Goal: Task Accomplishment & Management: Manage account settings

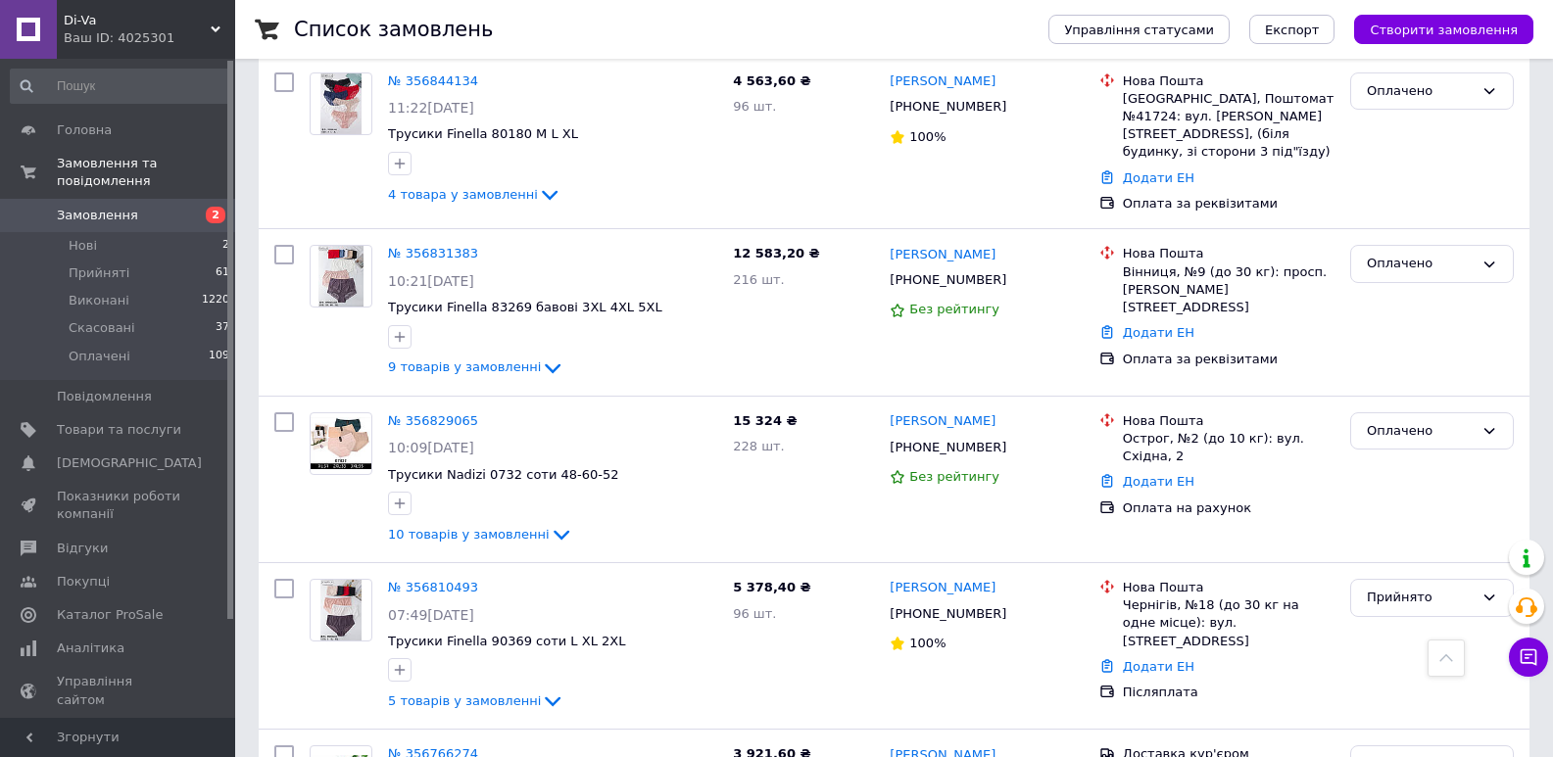
scroll to position [705, 0]
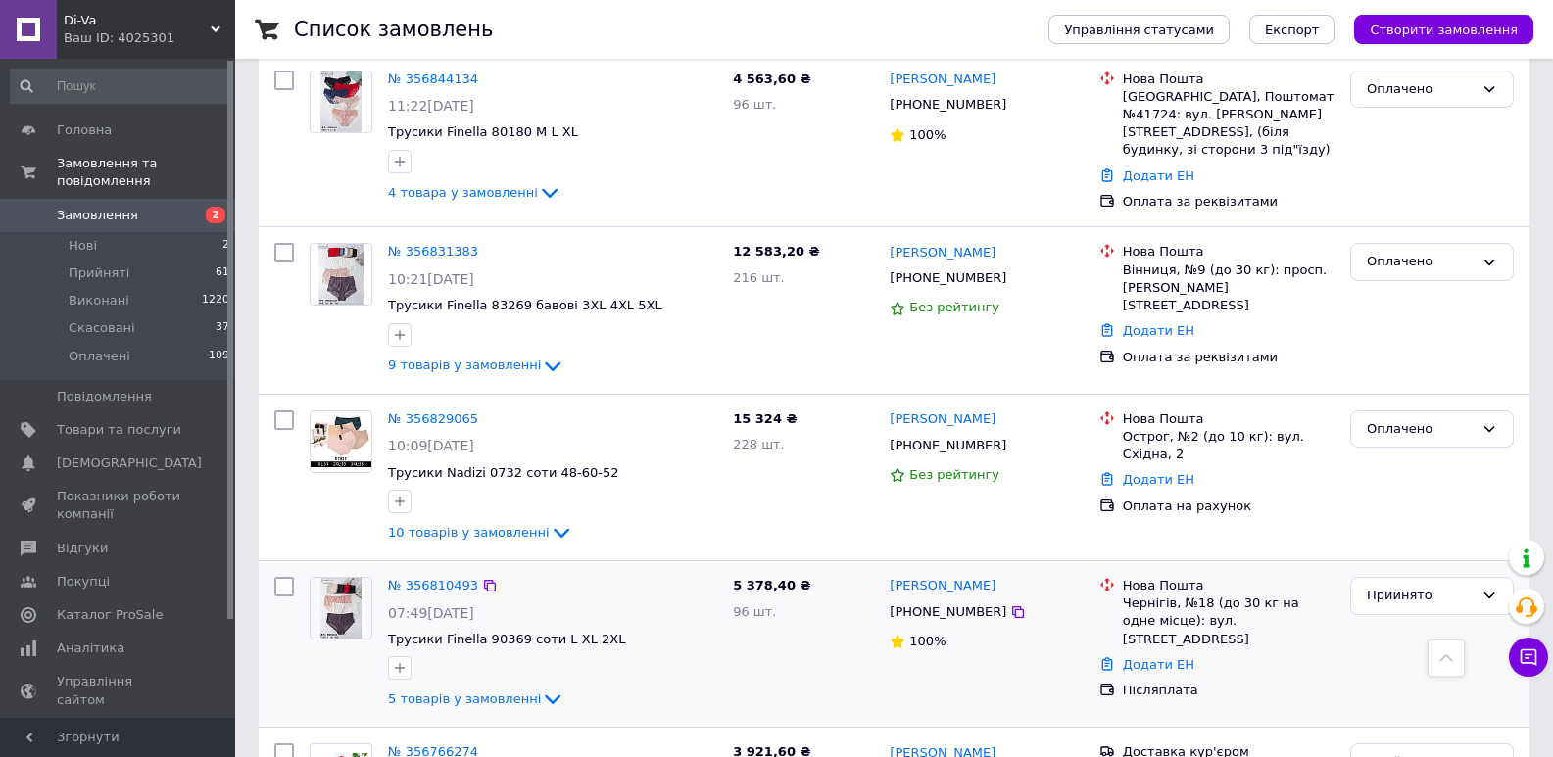
click at [350, 578] on img at bounding box center [340, 608] width 41 height 61
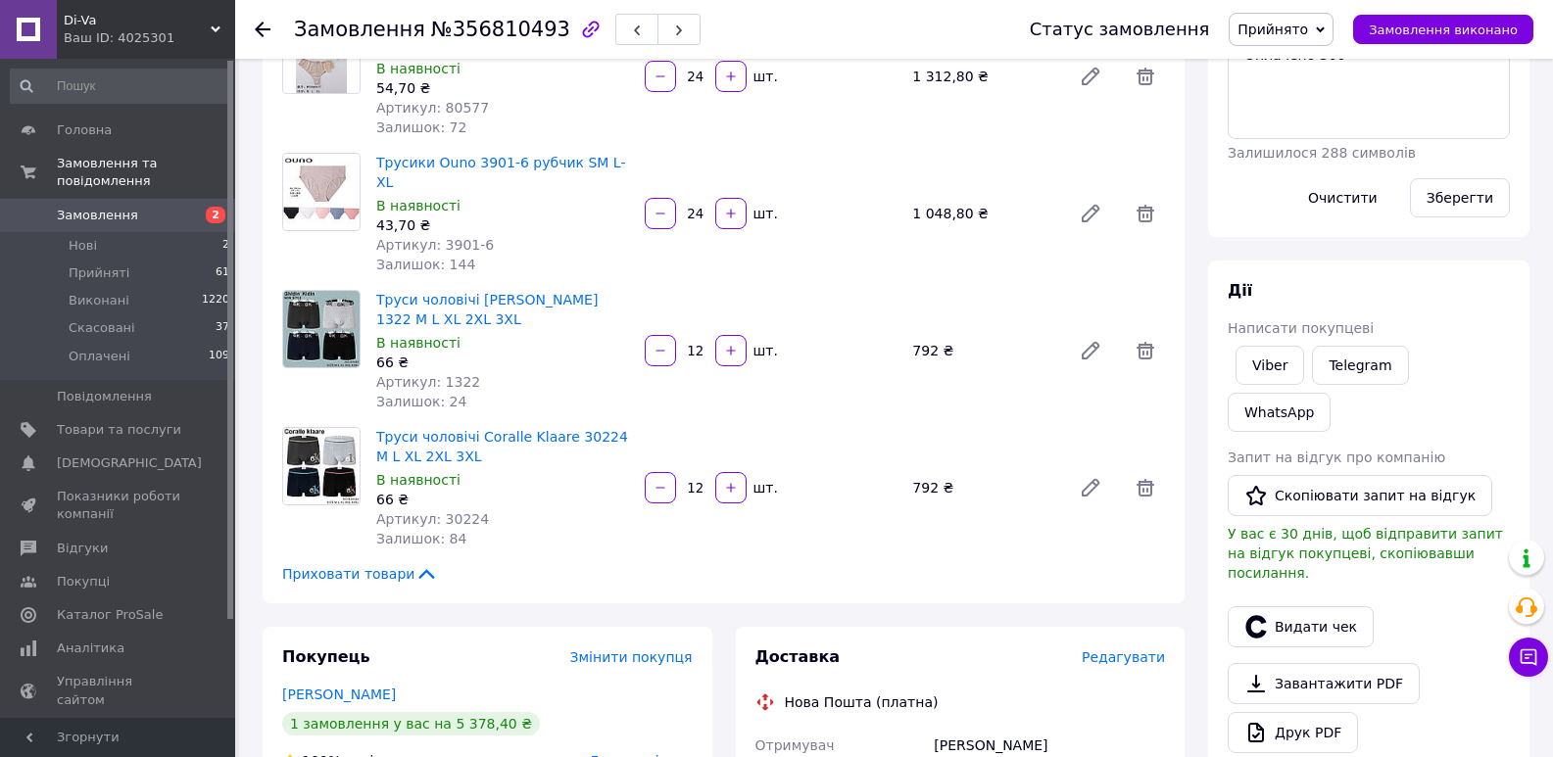
scroll to position [353, 0]
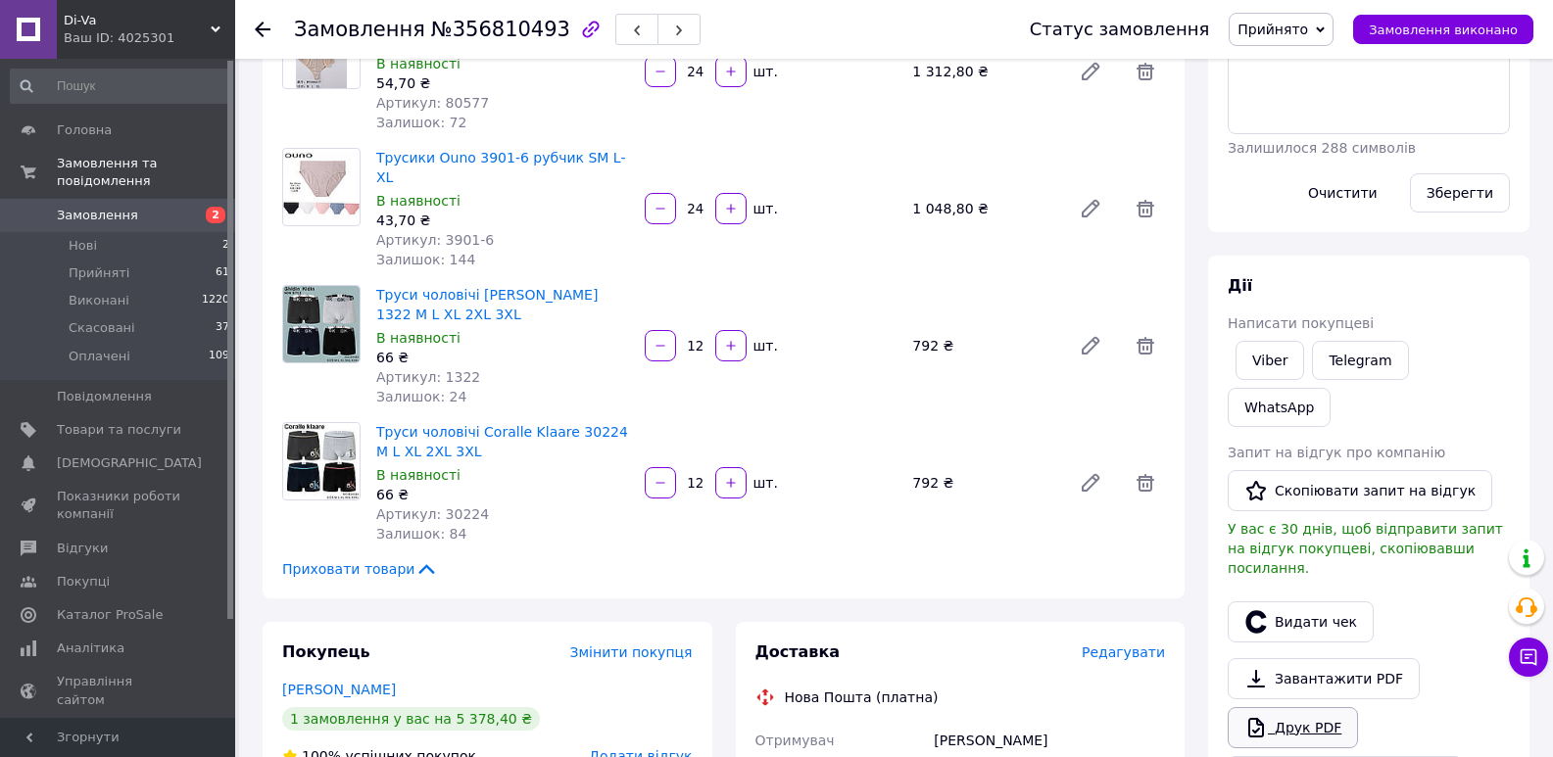
click at [1291, 707] on link "Друк PDF" at bounding box center [1293, 727] width 130 height 41
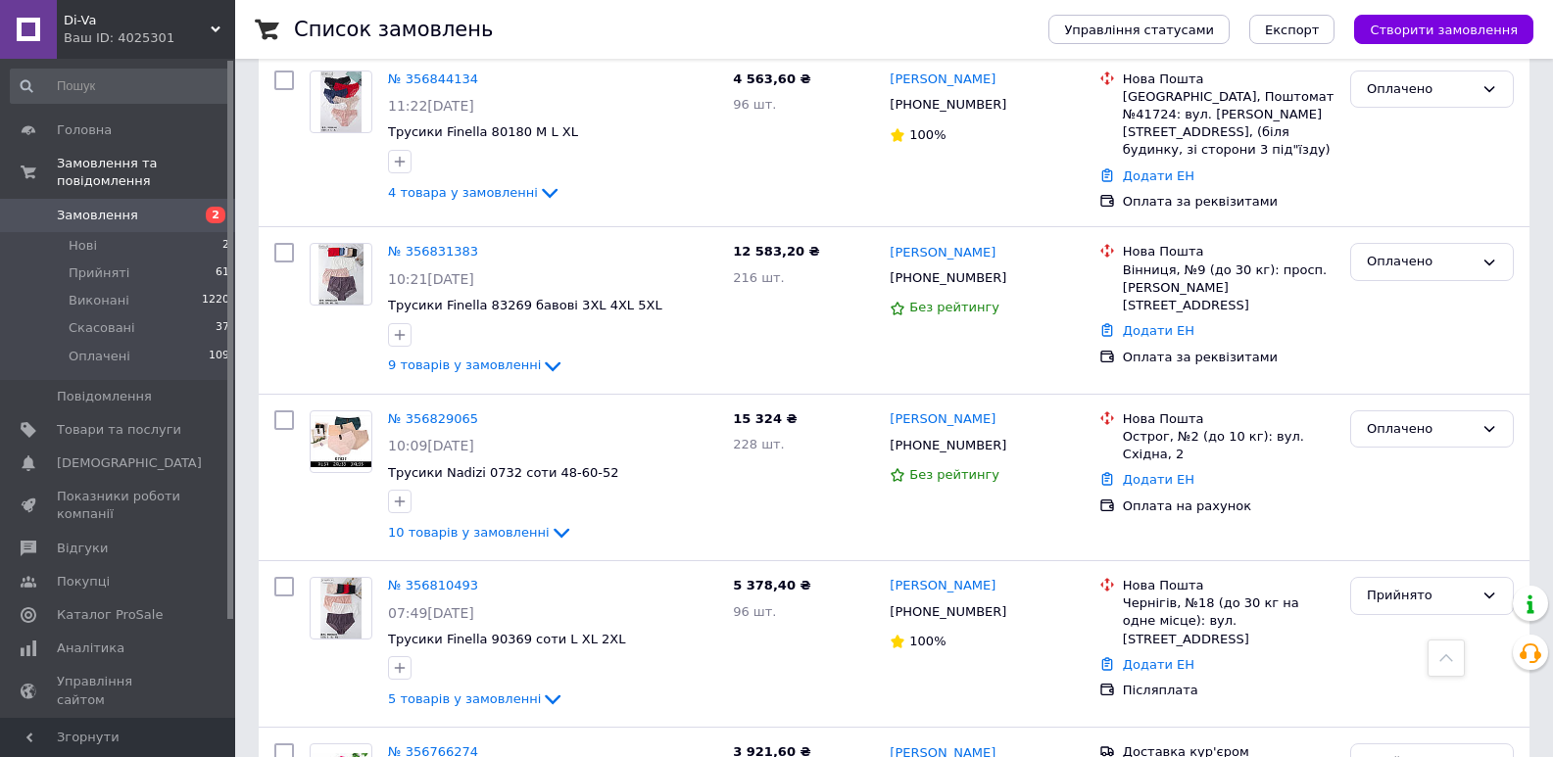
scroll to position [705, 0]
click at [339, 415] on img at bounding box center [341, 441] width 61 height 52
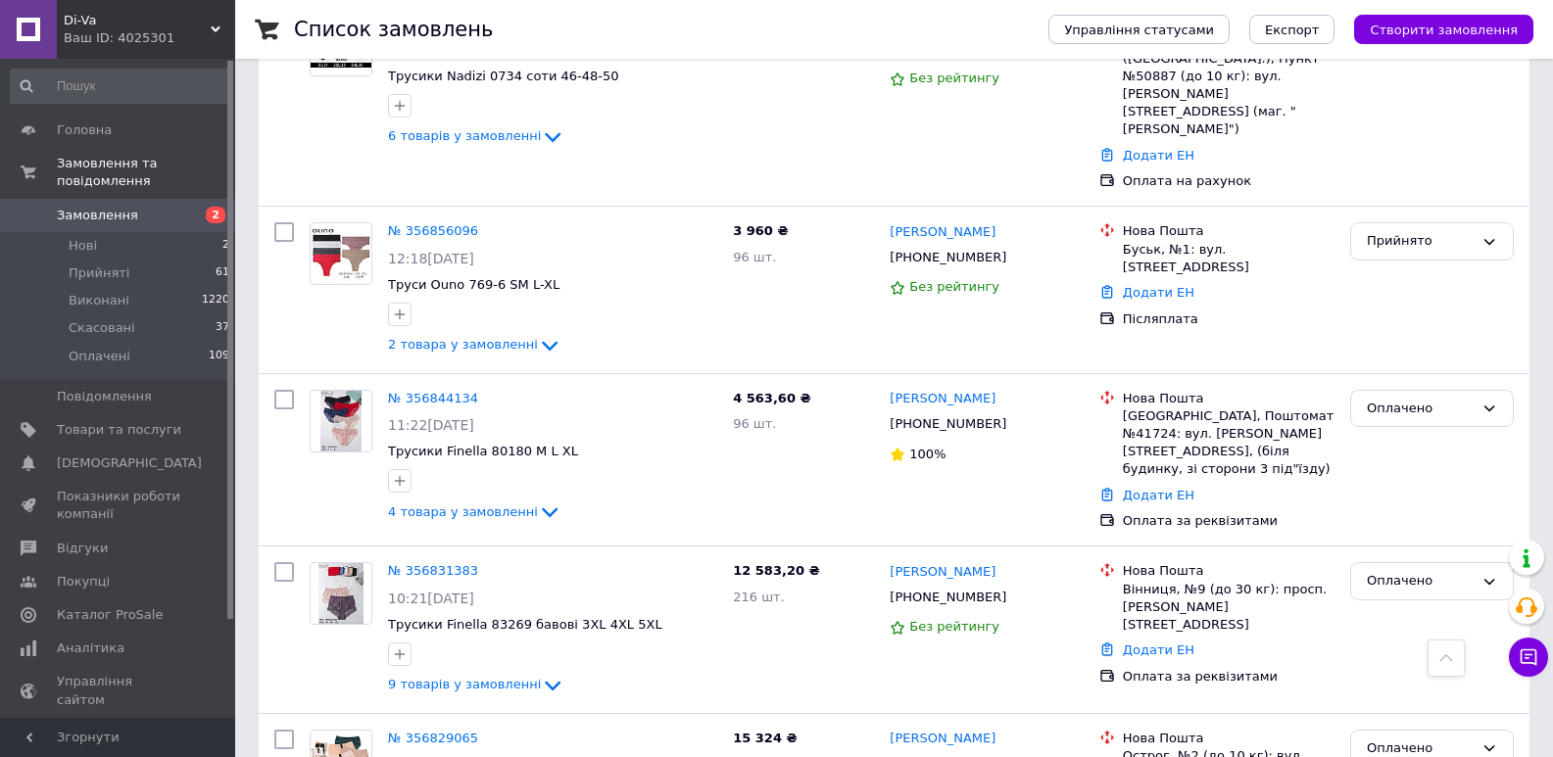
scroll to position [353, 0]
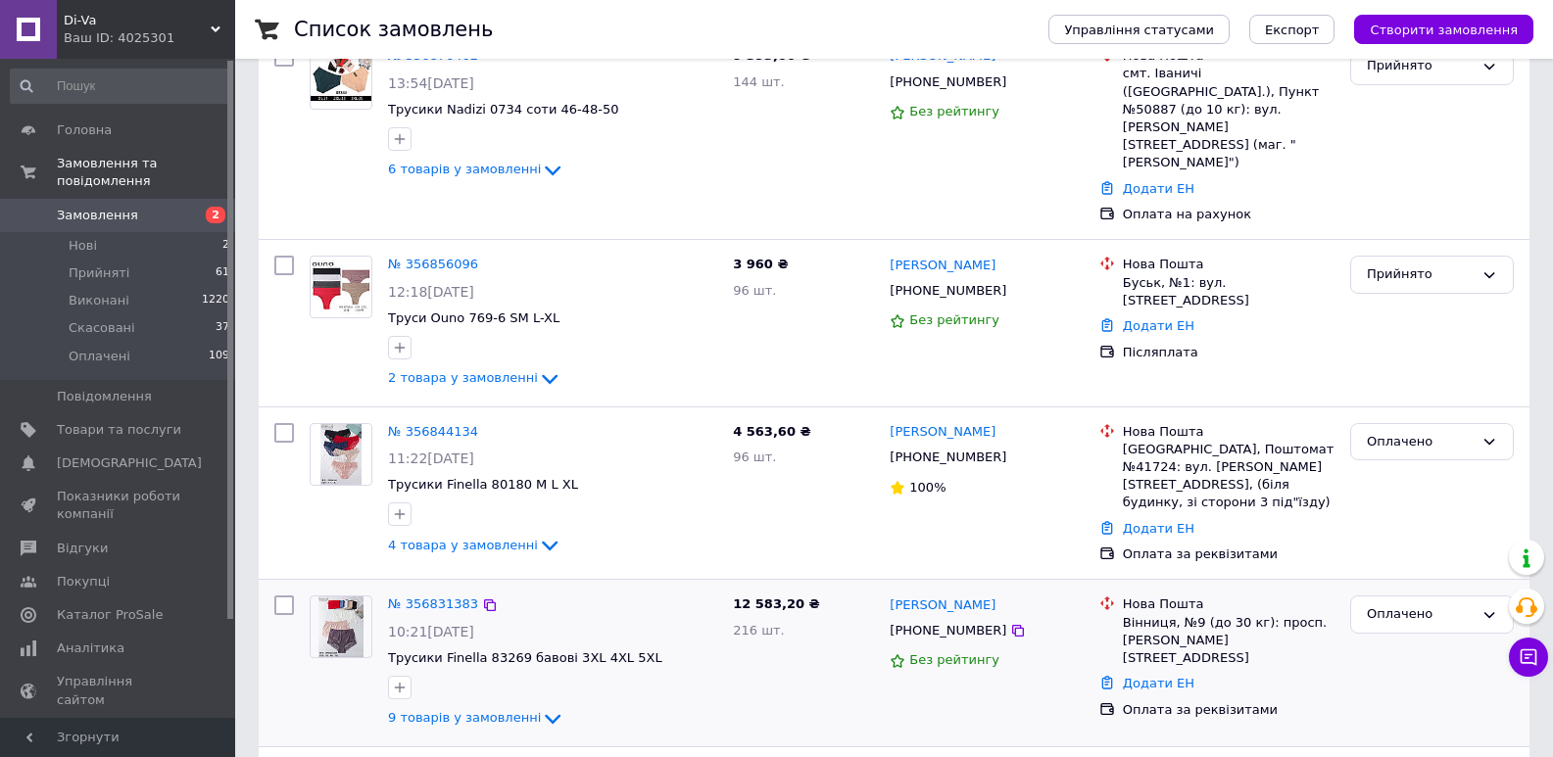
click at [354, 597] on img at bounding box center [341, 627] width 46 height 61
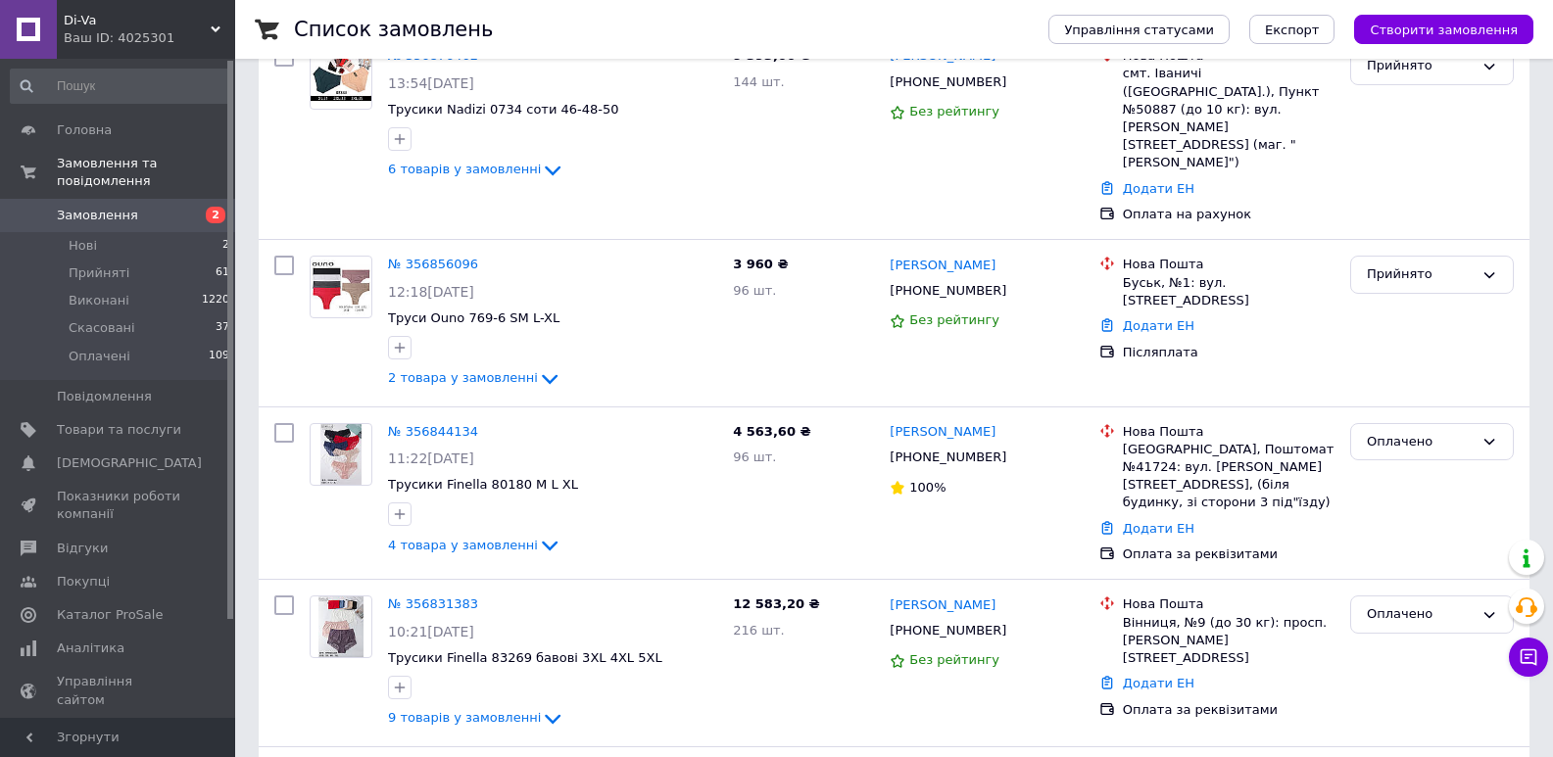
scroll to position [353, 0]
click at [335, 424] on img at bounding box center [340, 454] width 41 height 61
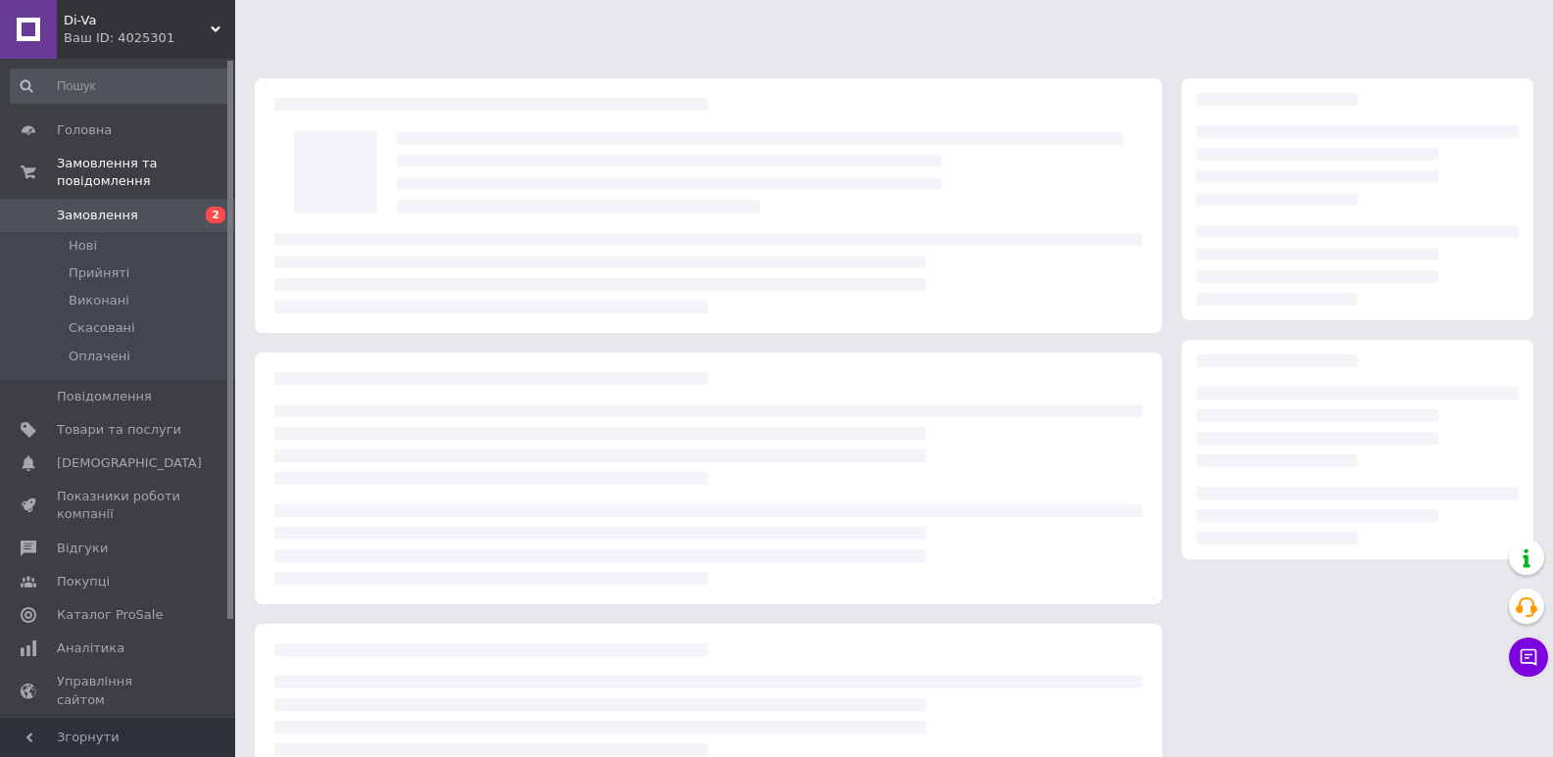
click at [306, 0] on html "Di-Va Ваш ID: 4025301 Сайт Di-Va Кабінет покупця Перевірити стан системи Сторін…" at bounding box center [776, 447] width 1553 height 895
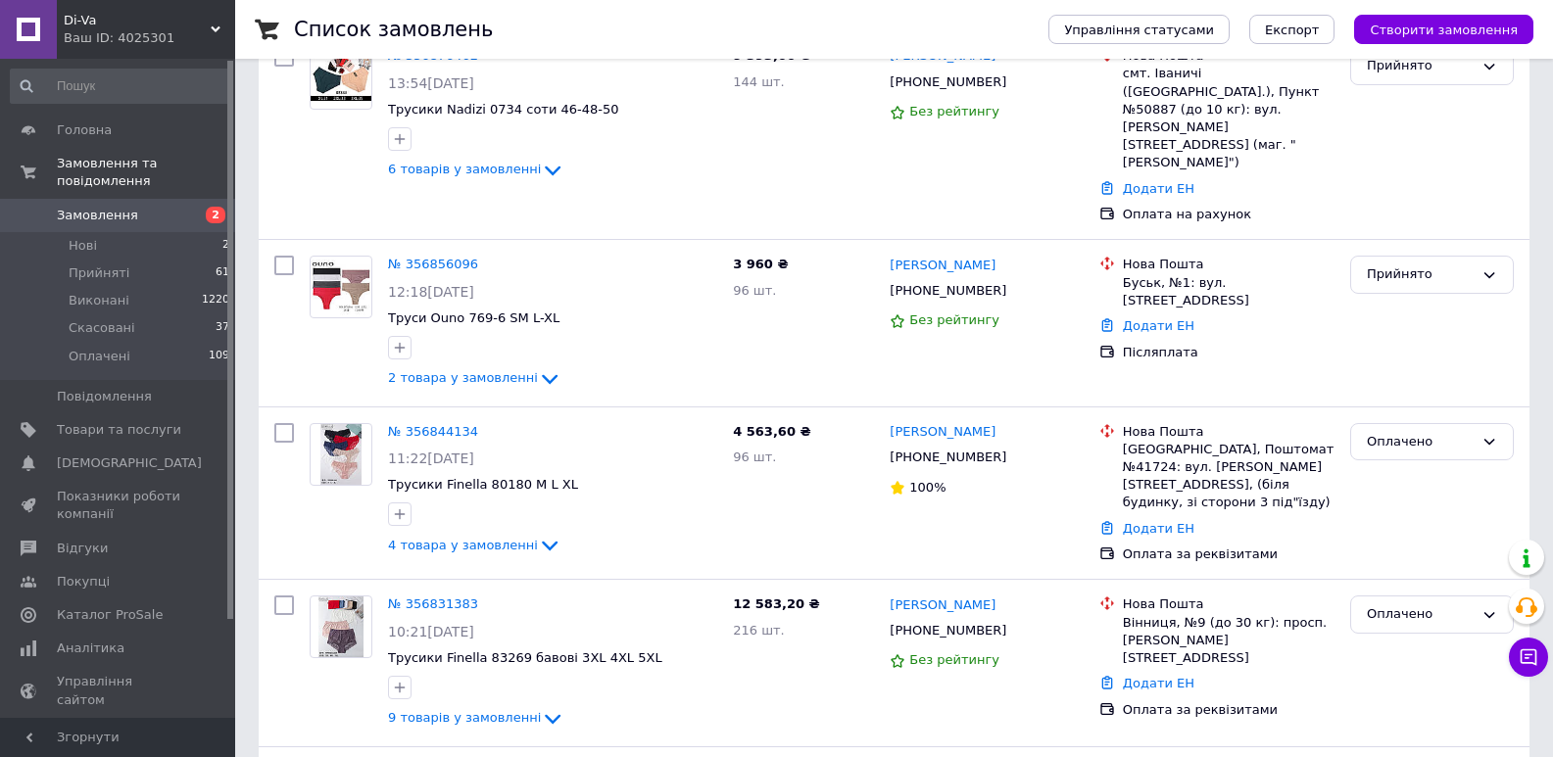
scroll to position [353, 0]
click at [354, 260] on img at bounding box center [341, 287] width 61 height 55
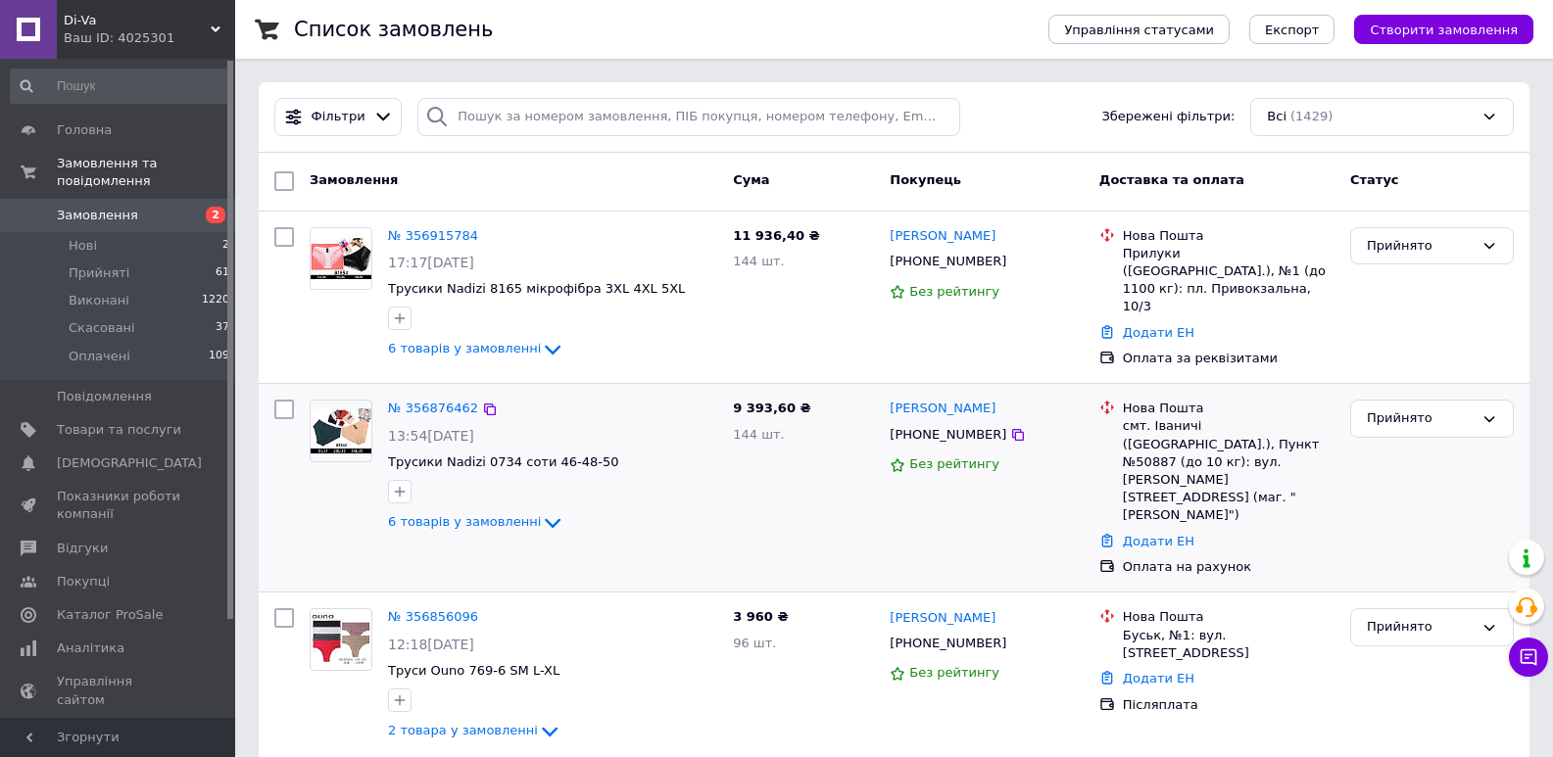
click at [350, 426] on img at bounding box center [341, 431] width 61 height 45
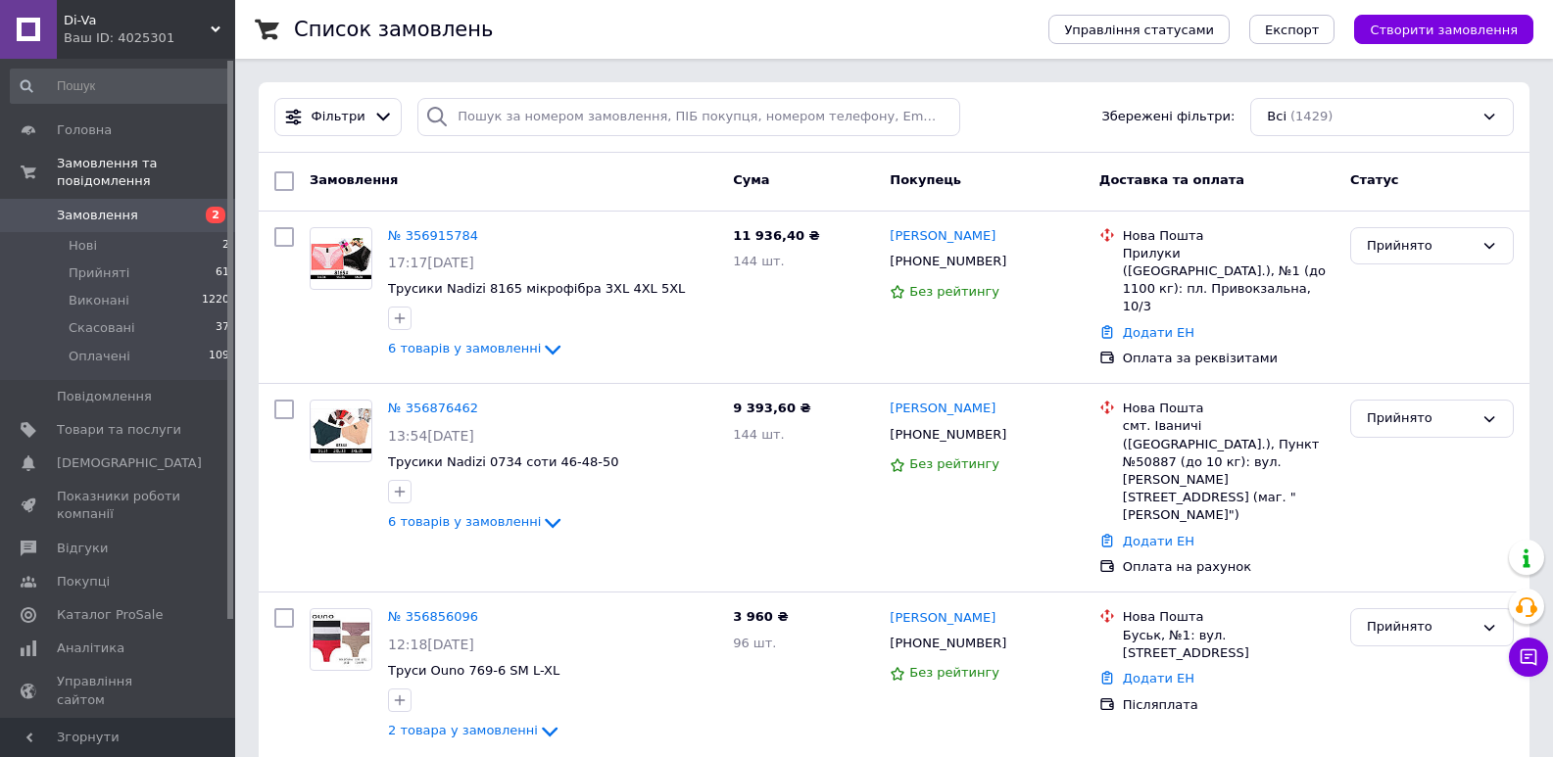
click at [357, 253] on img at bounding box center [341, 258] width 61 height 41
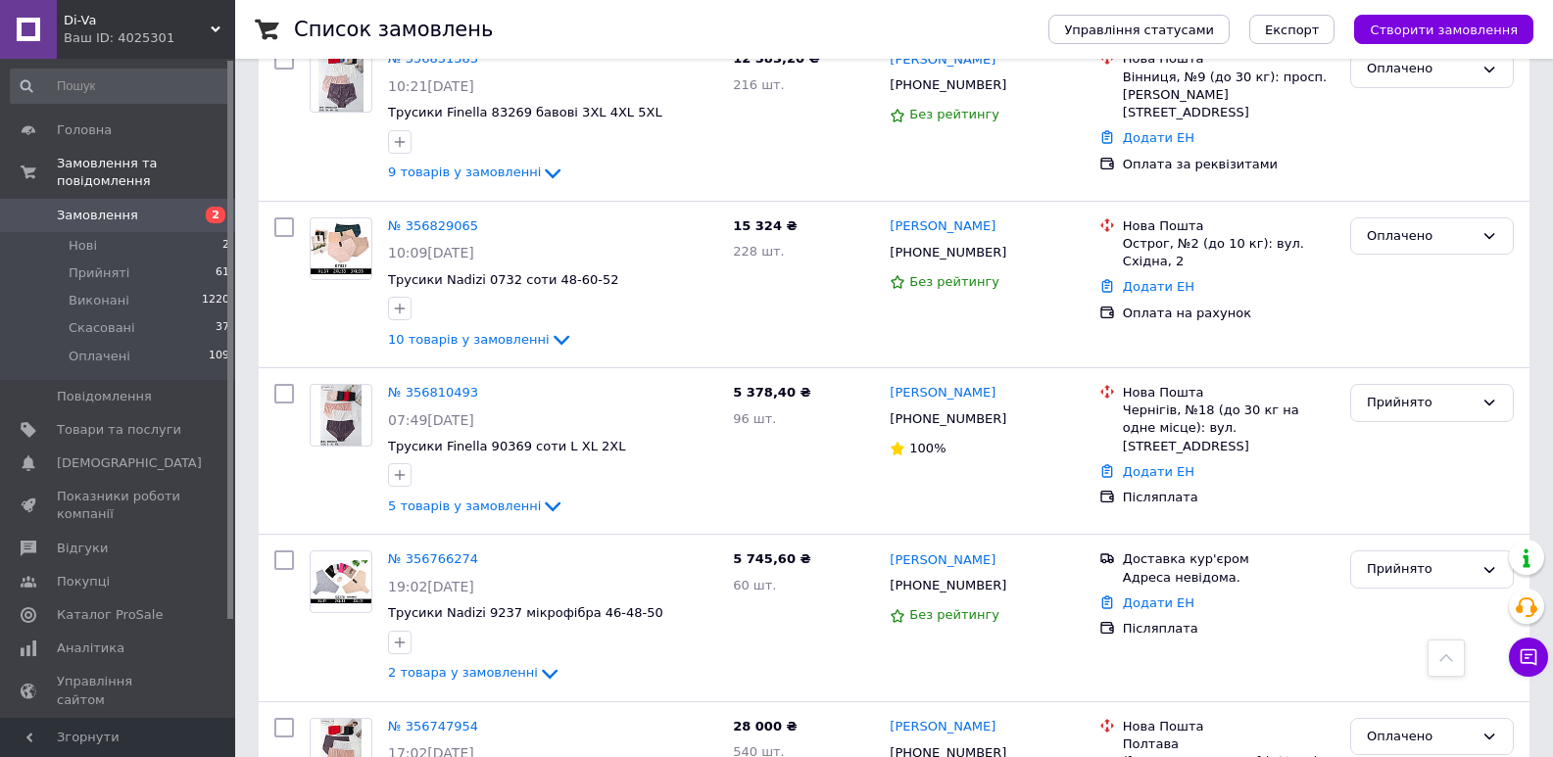
scroll to position [901, 0]
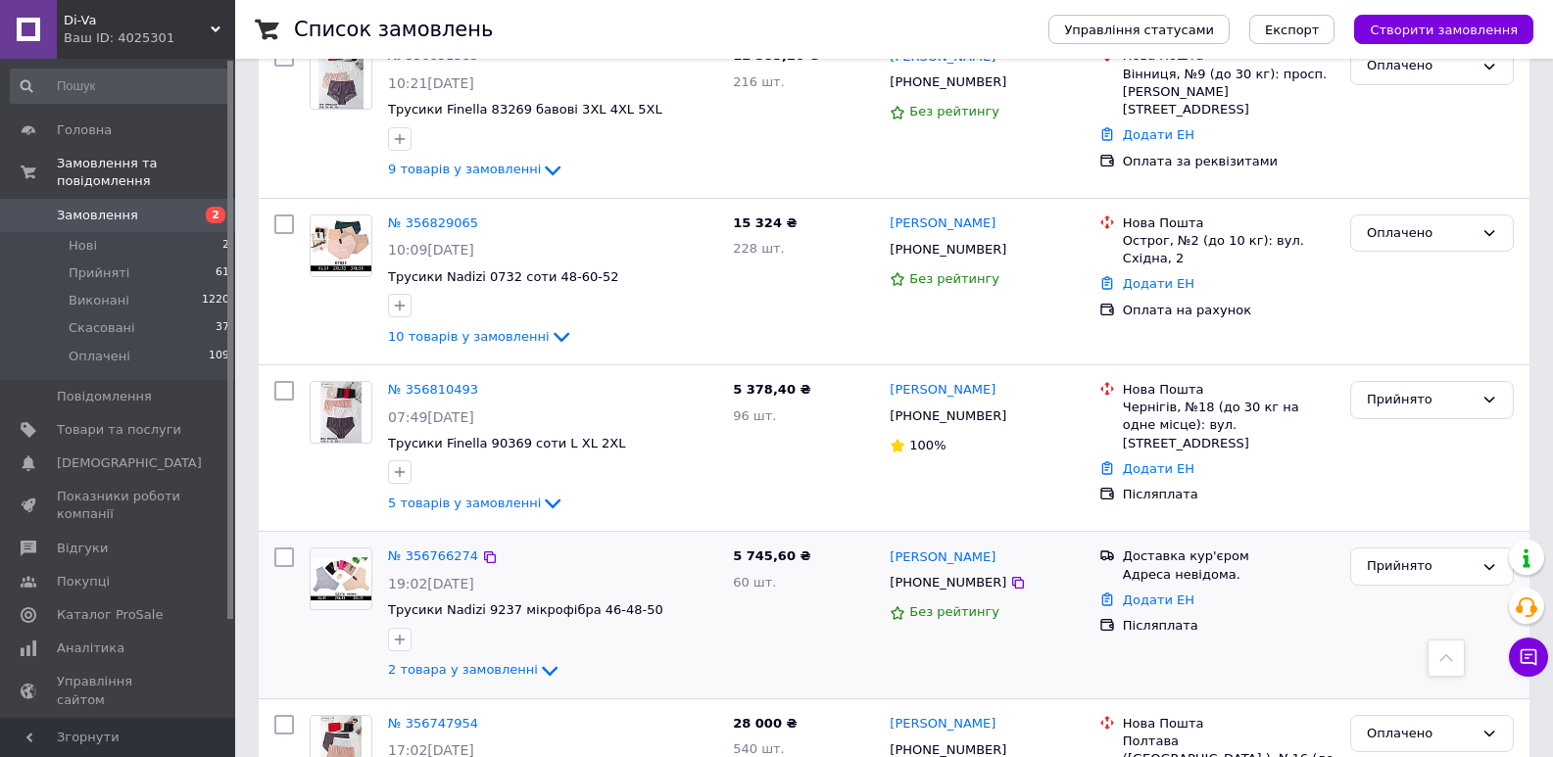
click at [346, 557] on img at bounding box center [341, 578] width 61 height 43
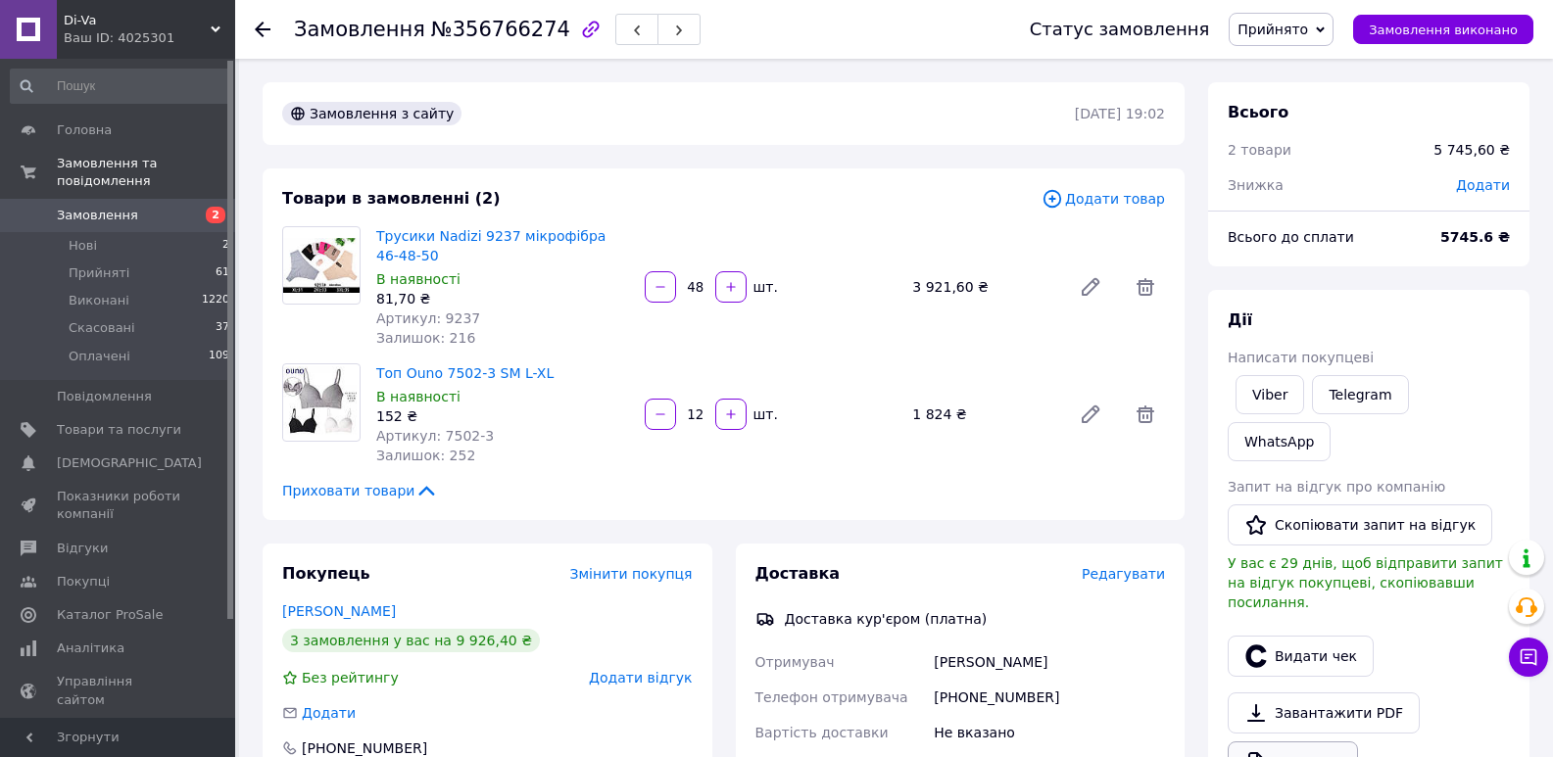
click at [1268, 742] on link "Друк PDF" at bounding box center [1293, 762] width 130 height 41
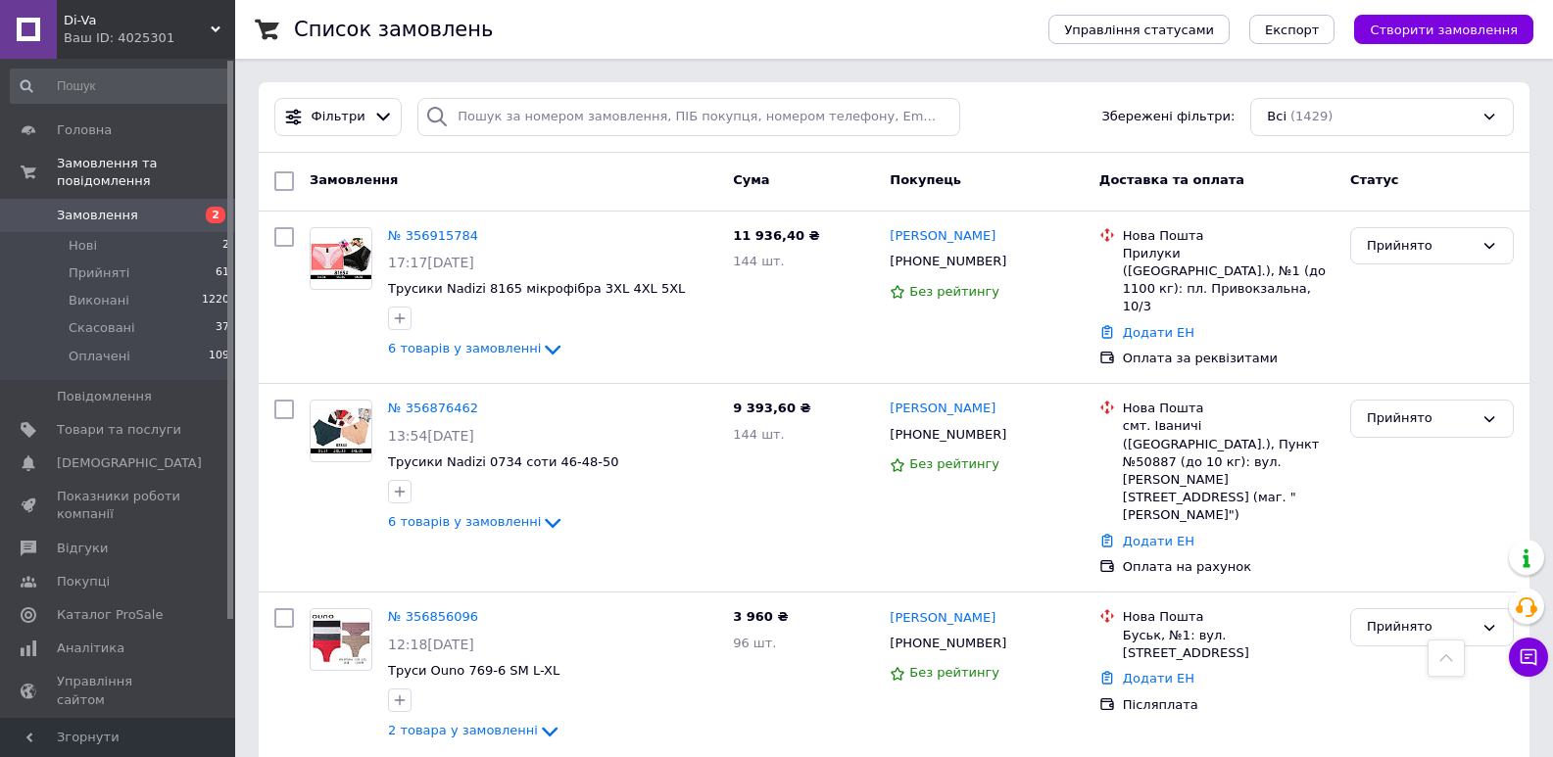
scroll to position [901, 0]
